Goal: Information Seeking & Learning: Find specific fact

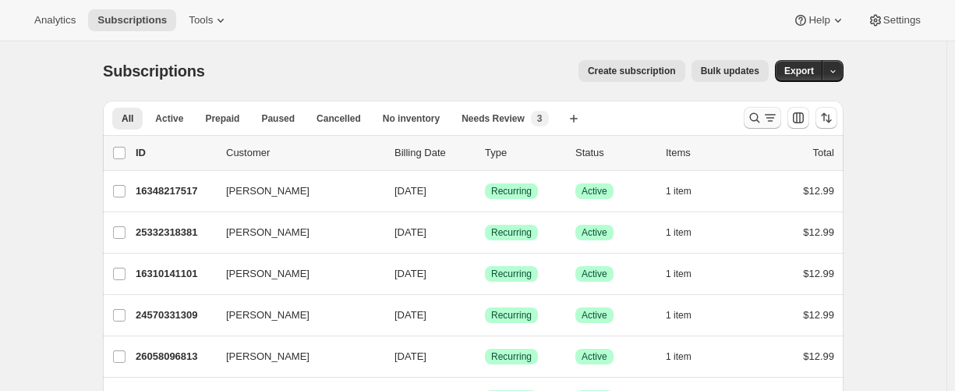
click at [757, 121] on icon "Search and filter results" at bounding box center [755, 118] width 10 height 10
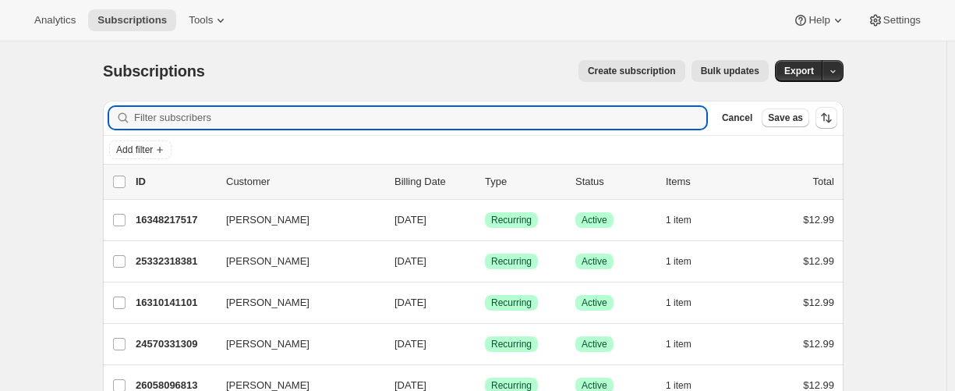
paste input "[EMAIL_ADDRESS][DOMAIN_NAME]"
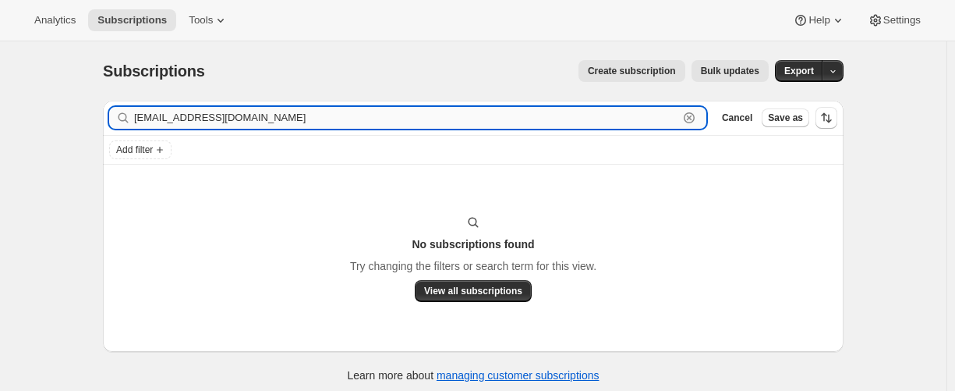
click at [250, 122] on input "[EMAIL_ADDRESS][DOMAIN_NAME]" at bounding box center [406, 118] width 544 height 22
click at [207, 119] on input "[EMAIL_ADDRESS][DOMAIN_NAME]" at bounding box center [406, 118] width 544 height 22
paste input "25332318381"
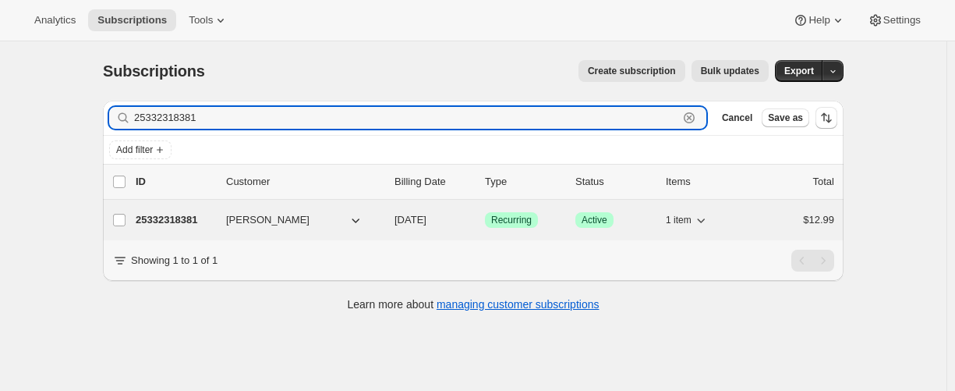
type input "25332318381"
click at [165, 222] on p "25332318381" at bounding box center [175, 220] width 78 height 16
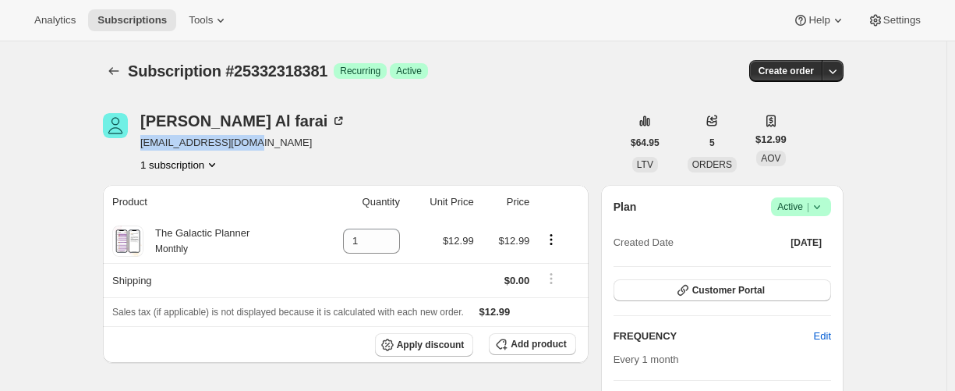
drag, startPoint x: 209, startPoint y: 144, endPoint x: 3, endPoint y: 149, distance: 206.0
click at [144, 145] on span "[EMAIL_ADDRESS][DOMAIN_NAME]" at bounding box center [243, 143] width 206 height 16
copy span "[EMAIL_ADDRESS][DOMAIN_NAME]"
click at [119, 73] on icon "Subscriptions" at bounding box center [114, 71] width 16 height 16
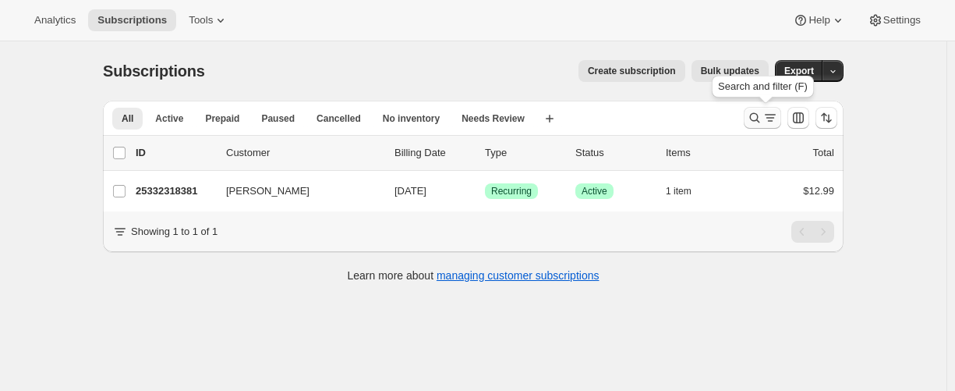
click at [756, 125] on icon "Search and filter results" at bounding box center [755, 118] width 16 height 16
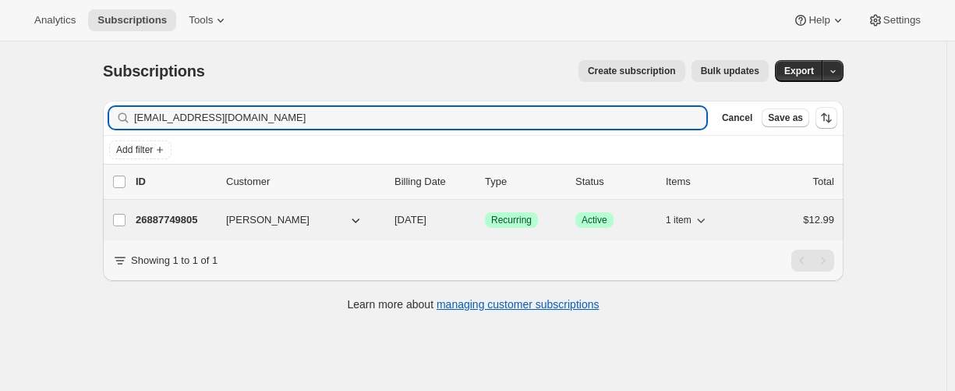
type input "[EMAIL_ADDRESS][DOMAIN_NAME]"
click at [162, 216] on p "26887749805" at bounding box center [175, 220] width 78 height 16
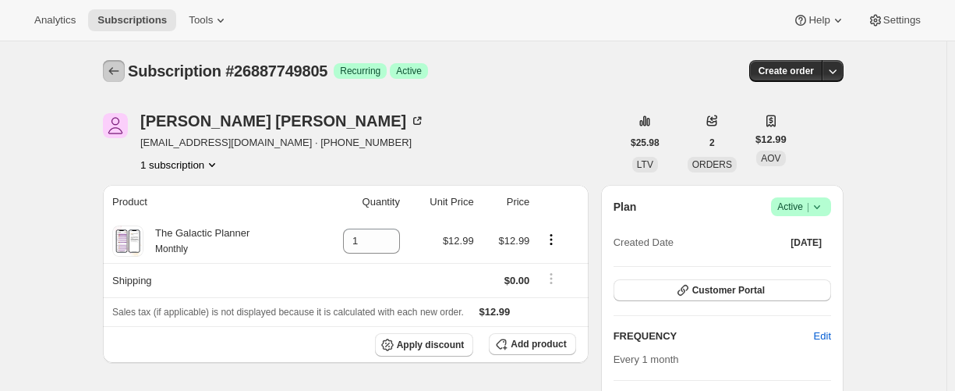
click at [112, 67] on icon "Subscriptions" at bounding box center [114, 71] width 16 height 16
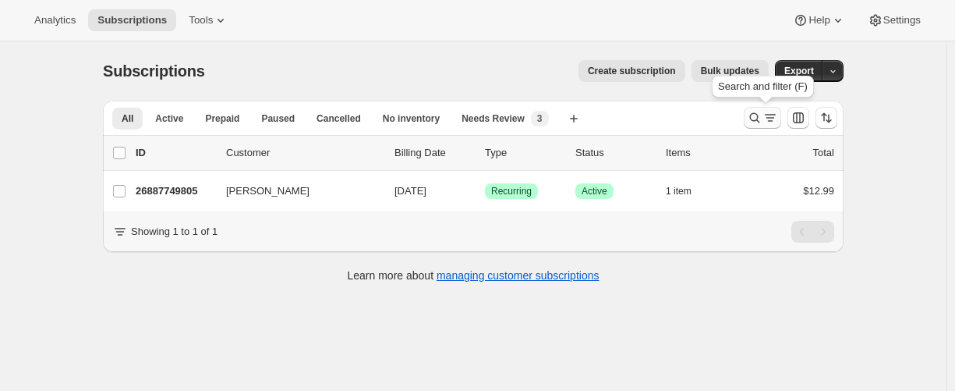
click at [760, 117] on icon "Search and filter results" at bounding box center [755, 118] width 16 height 16
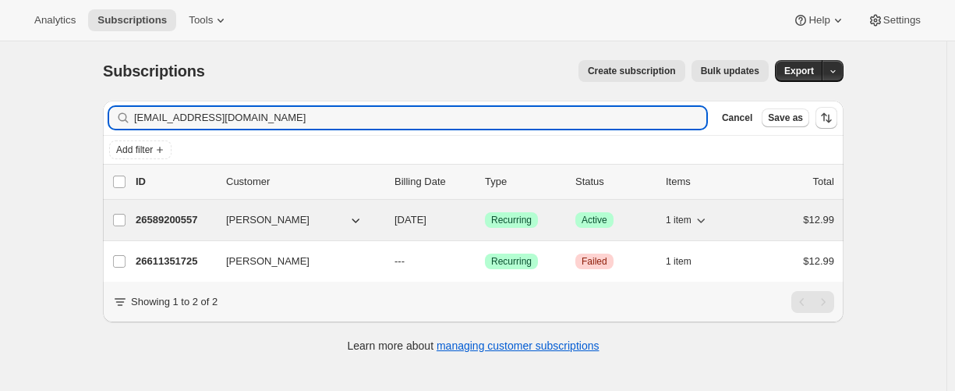
type input "[EMAIL_ADDRESS][DOMAIN_NAME]"
click at [170, 219] on p "26589200557" at bounding box center [175, 220] width 78 height 16
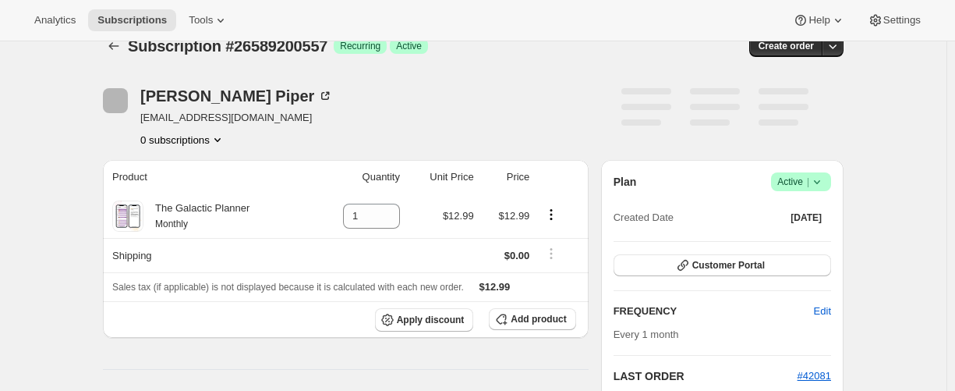
scroll to position [374, 0]
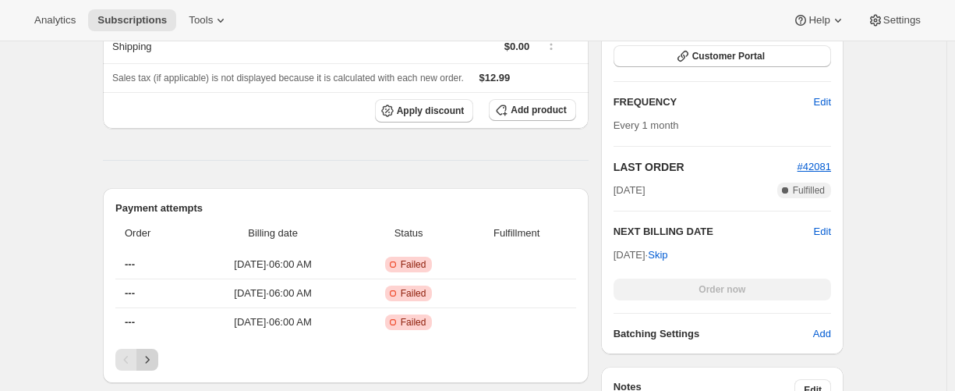
click at [154, 364] on icon "Next" at bounding box center [148, 360] width 16 height 16
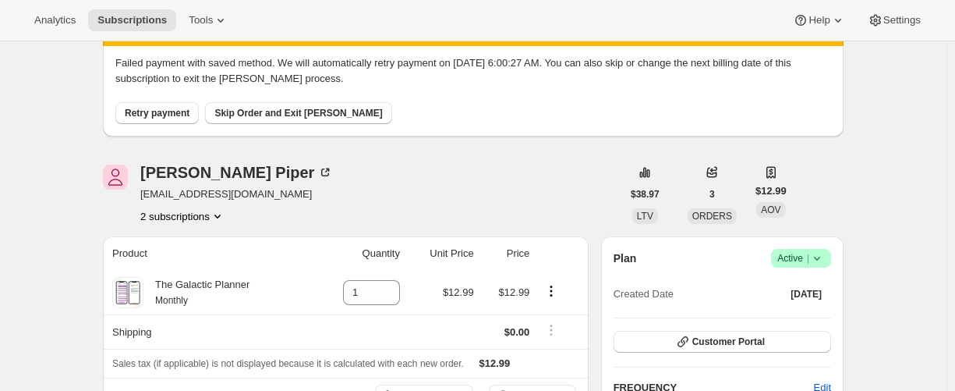
scroll to position [62, 0]
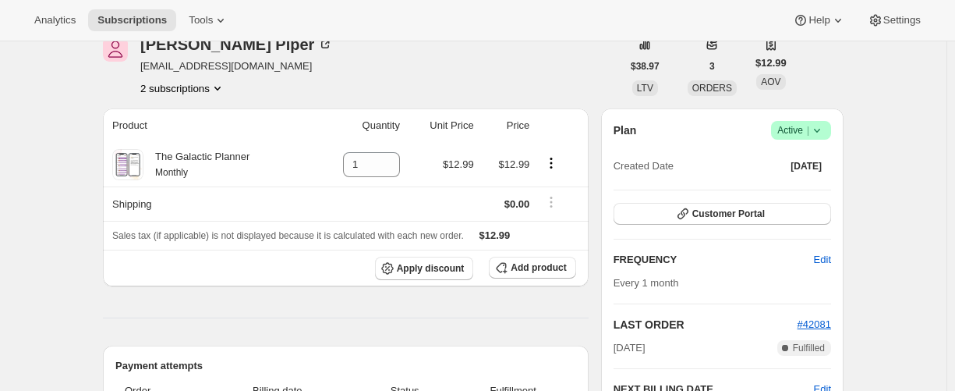
scroll to position [218, 0]
click at [203, 87] on button "2 subscriptions" at bounding box center [182, 87] width 85 height 16
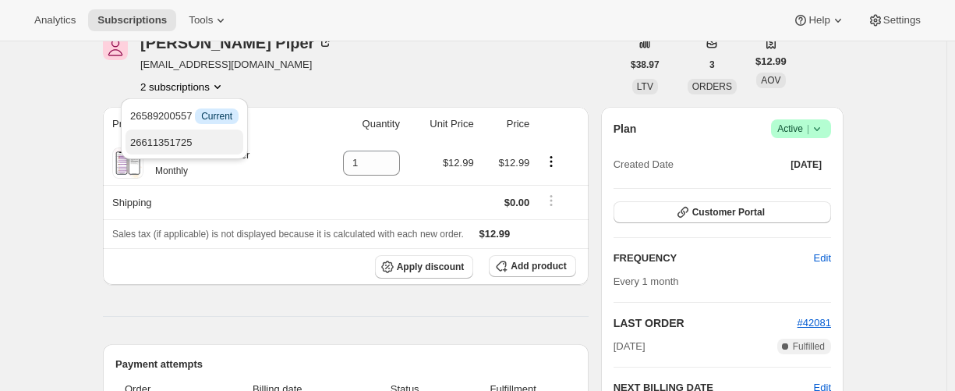
click at [165, 141] on span "26611351725" at bounding box center [161, 142] width 62 height 12
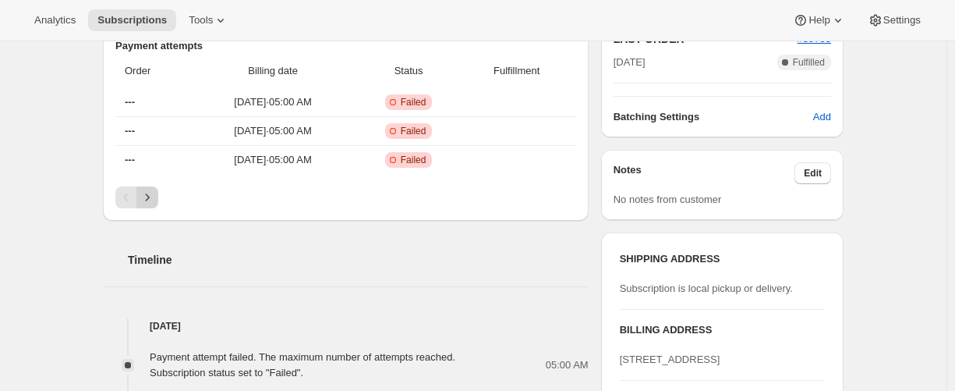
scroll to position [546, 0]
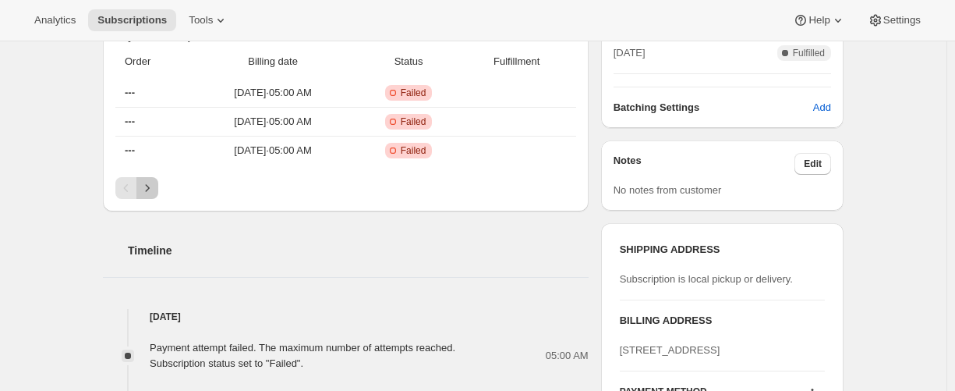
click at [150, 186] on icon "Next" at bounding box center [148, 187] width 4 height 7
click at [151, 187] on icon "Next" at bounding box center [148, 188] width 16 height 16
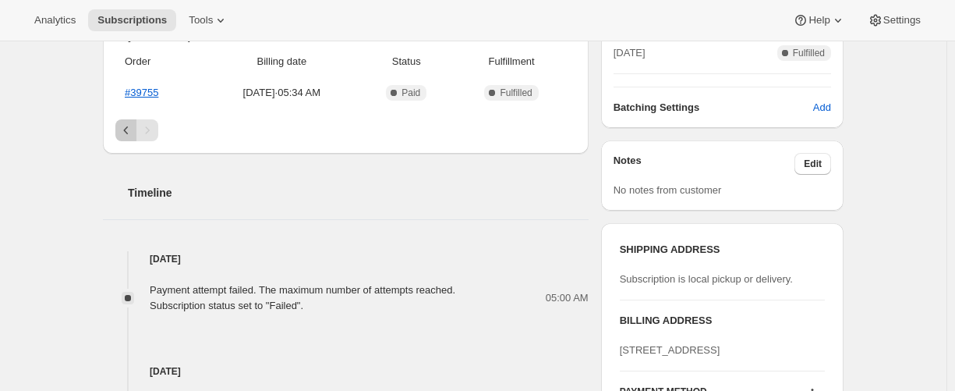
click at [123, 136] on icon "Previous" at bounding box center [127, 130] width 16 height 16
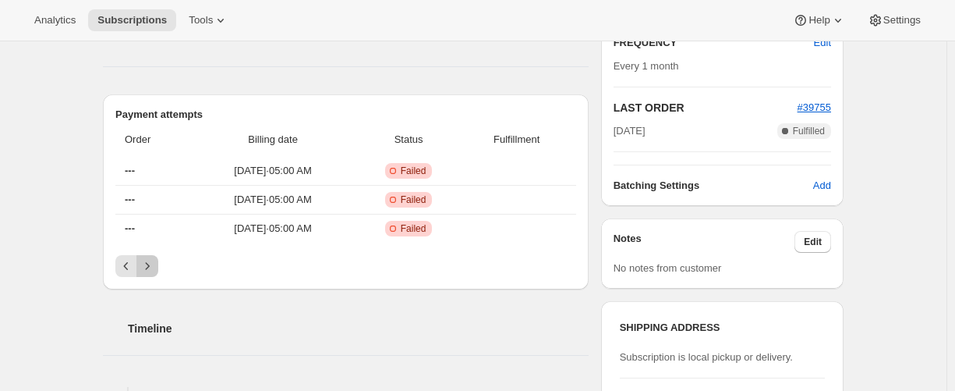
click at [154, 268] on icon "Next" at bounding box center [148, 266] width 16 height 16
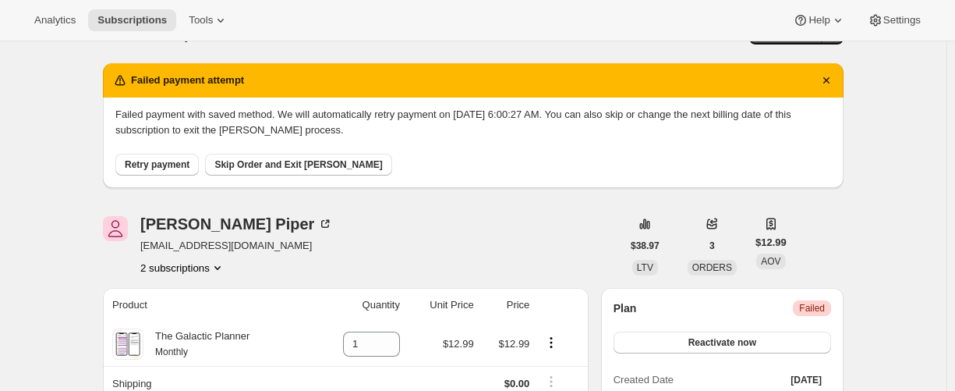
scroll to position [0, 0]
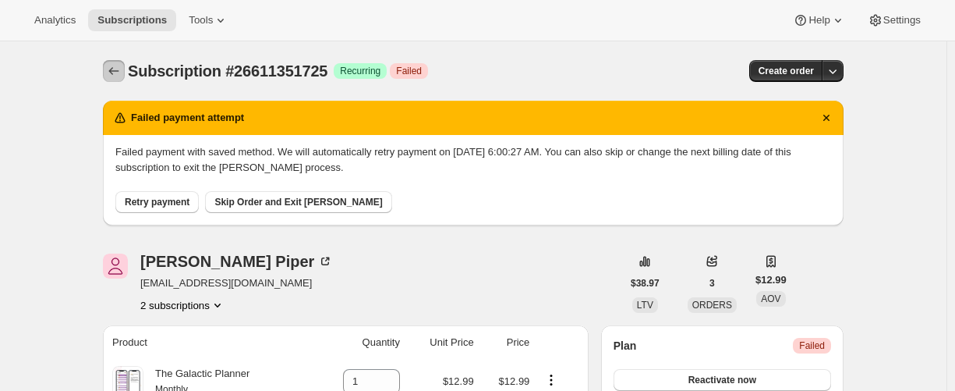
click at [122, 77] on icon "Subscriptions" at bounding box center [114, 71] width 16 height 16
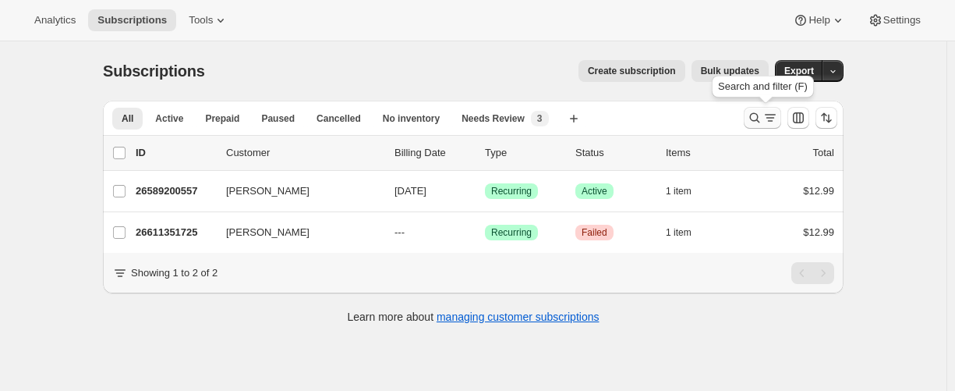
click at [755, 115] on icon "Search and filter results" at bounding box center [755, 118] width 16 height 16
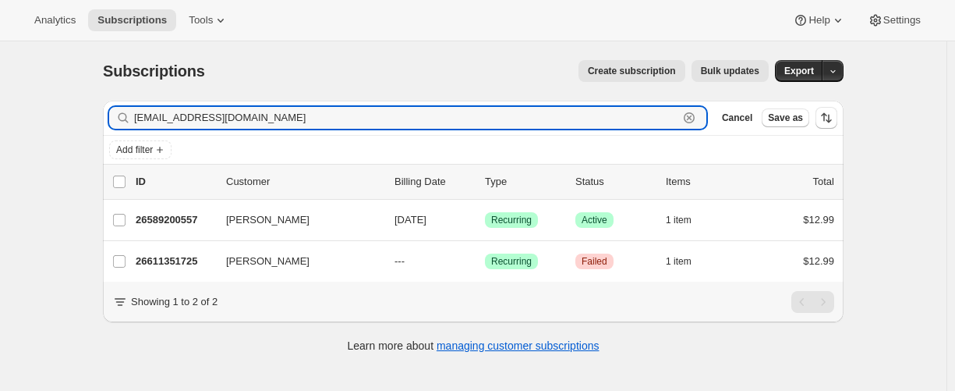
drag, startPoint x: 426, startPoint y: 119, endPoint x: 375, endPoint y: 97, distance: 55.2
click at [426, 119] on input "[EMAIL_ADDRESS][DOMAIN_NAME]" at bounding box center [406, 118] width 544 height 22
paste input "[EMAIL_ADDRESS][DOMAIN_NAME]"
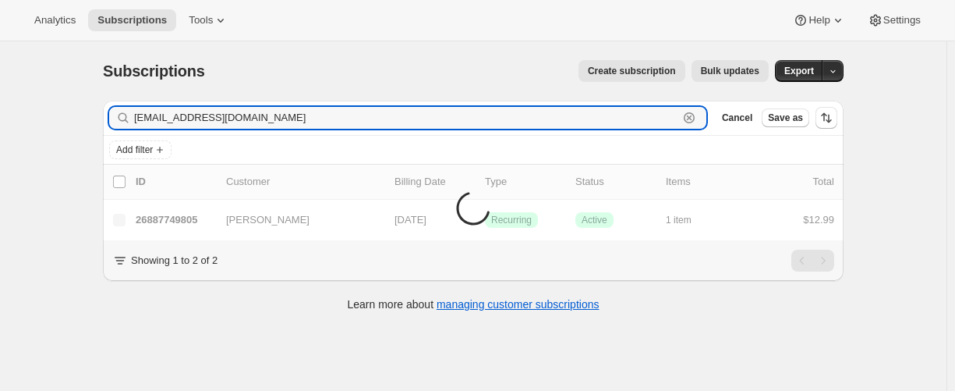
type input "[EMAIL_ADDRESS][DOMAIN_NAME]"
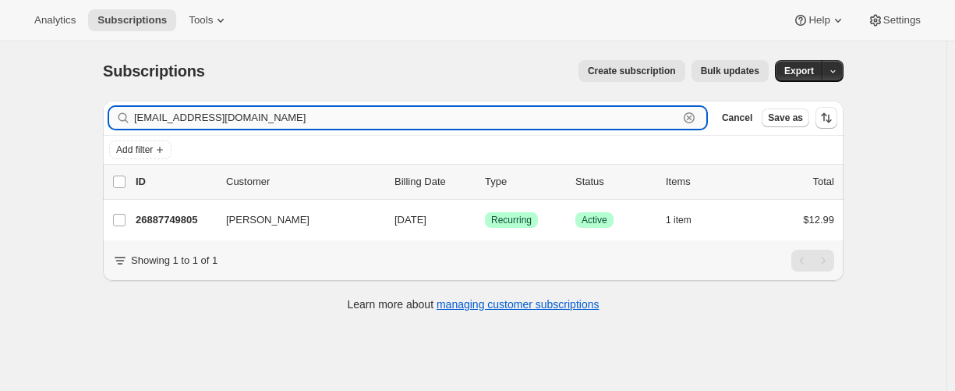
click at [213, 121] on input "[EMAIL_ADDRESS][DOMAIN_NAME]" at bounding box center [406, 118] width 544 height 22
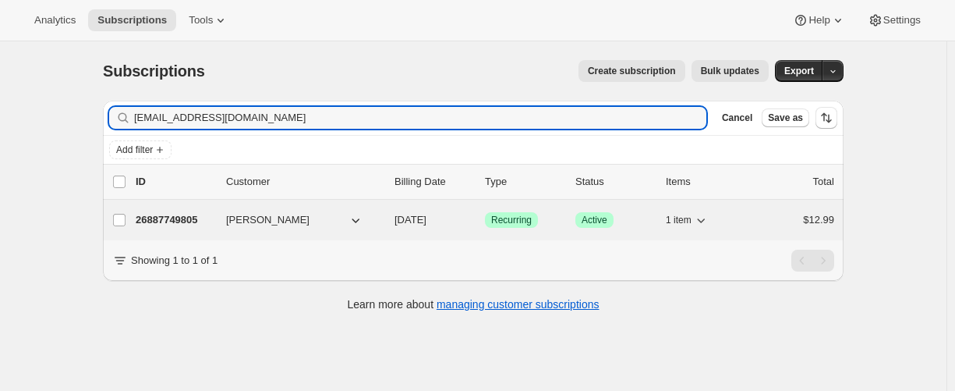
click at [169, 219] on p "26887749805" at bounding box center [175, 220] width 78 height 16
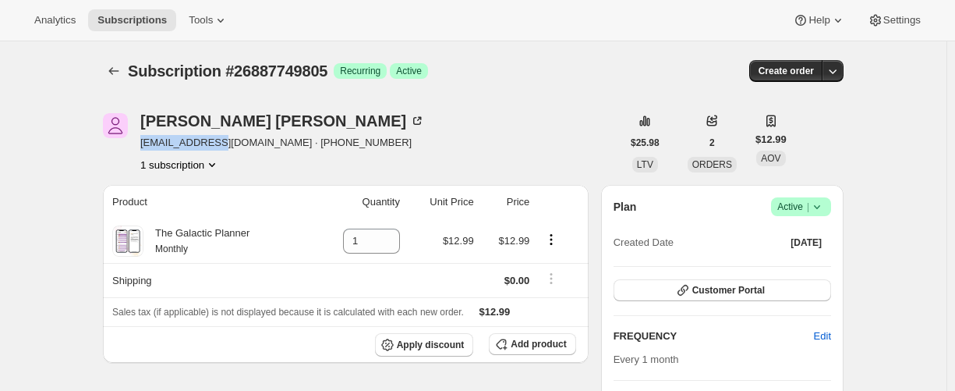
drag, startPoint x: 143, startPoint y: 141, endPoint x: 1, endPoint y: 133, distance: 142.2
click at [232, 144] on div "[PERSON_NAME] [EMAIL_ADDRESS][DOMAIN_NAME] · [PHONE_NUMBER] 1 subscription" at bounding box center [362, 142] width 519 height 59
copy span "[EMAIL_ADDRESS][DOMAIN_NAME]"
click at [115, 67] on icon "Subscriptions" at bounding box center [114, 71] width 16 height 16
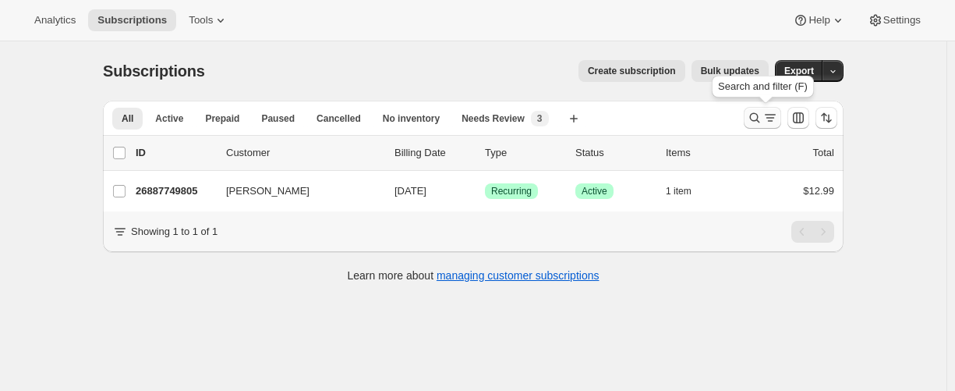
click at [759, 120] on icon "Search and filter results" at bounding box center [755, 118] width 16 height 16
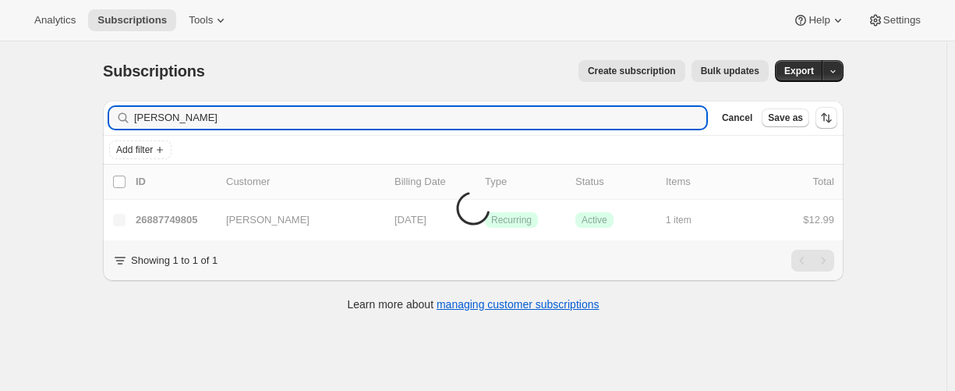
type input "[PERSON_NAME]"
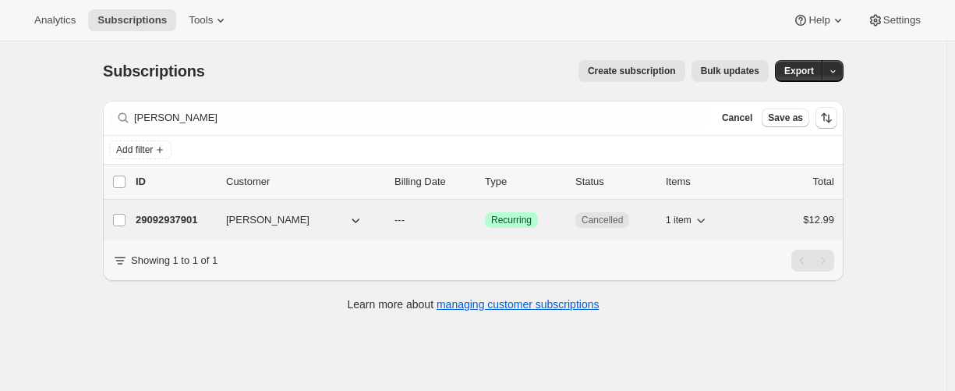
click at [178, 212] on p "29092937901" at bounding box center [175, 220] width 78 height 16
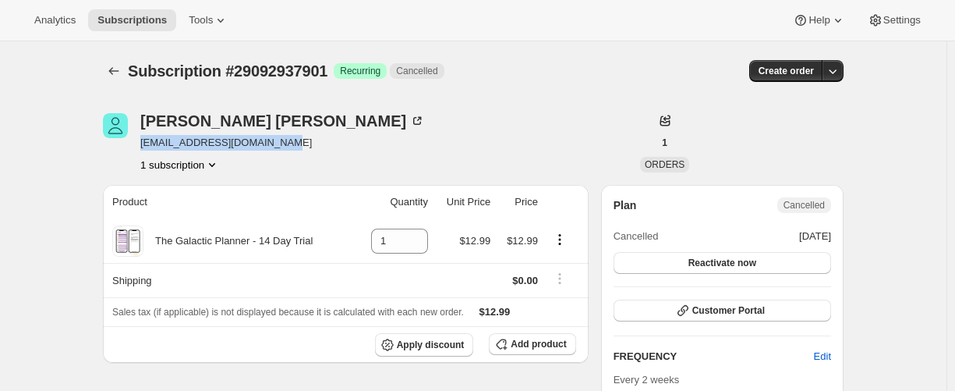
drag, startPoint x: 288, startPoint y: 140, endPoint x: 139, endPoint y: 137, distance: 149.0
click at [139, 137] on div "[PERSON_NAME] [EMAIL_ADDRESS][DOMAIN_NAME] 1 subscription" at bounding box center [362, 142] width 519 height 59
copy span "[EMAIL_ADDRESS][DOMAIN_NAME]"
click at [114, 64] on icon "Subscriptions" at bounding box center [114, 71] width 16 height 16
